Goal: Find specific page/section: Find specific page/section

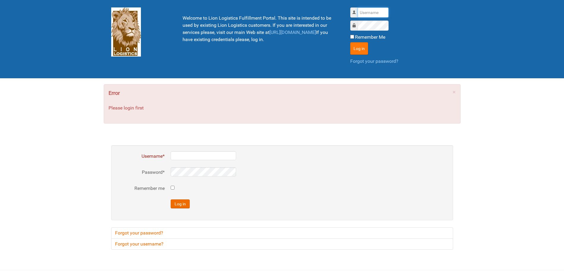
type input "Lion"
drag, startPoint x: 362, startPoint y: 47, endPoint x: 358, endPoint y: 48, distance: 4.8
click at [269, 48] on button "Log in" at bounding box center [359, 48] width 18 height 12
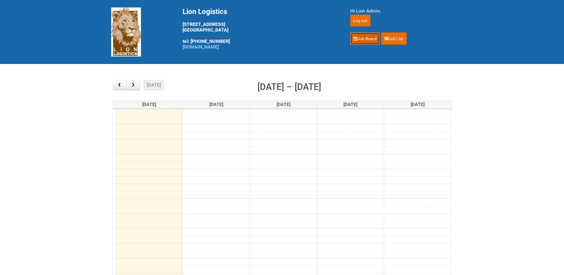
click at [371, 40] on link "Job Board" at bounding box center [365, 38] width 30 height 12
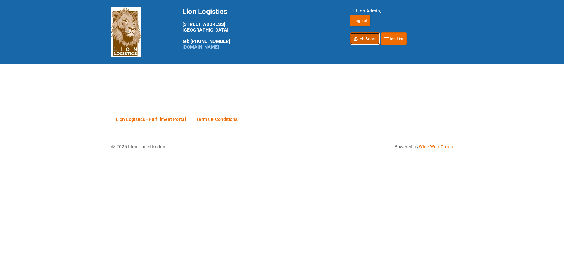
click at [361, 41] on link "Job Board" at bounding box center [365, 38] width 30 height 12
